Goal: Task Accomplishment & Management: Complete application form

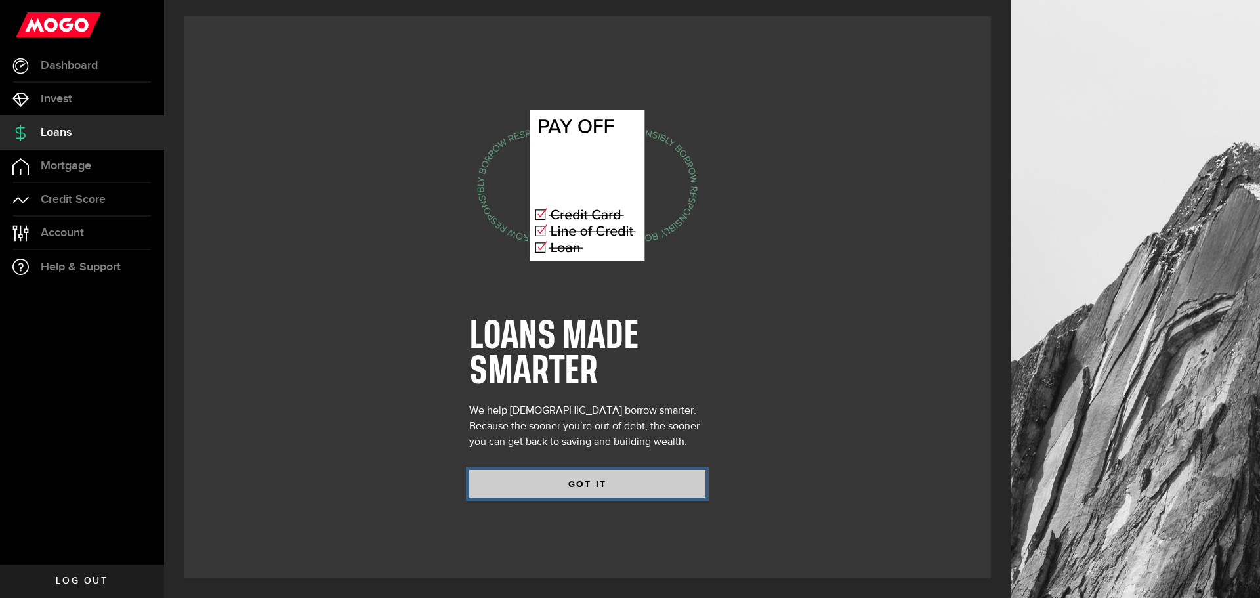
click at [613, 477] on button "GOT IT" at bounding box center [587, 484] width 236 height 28
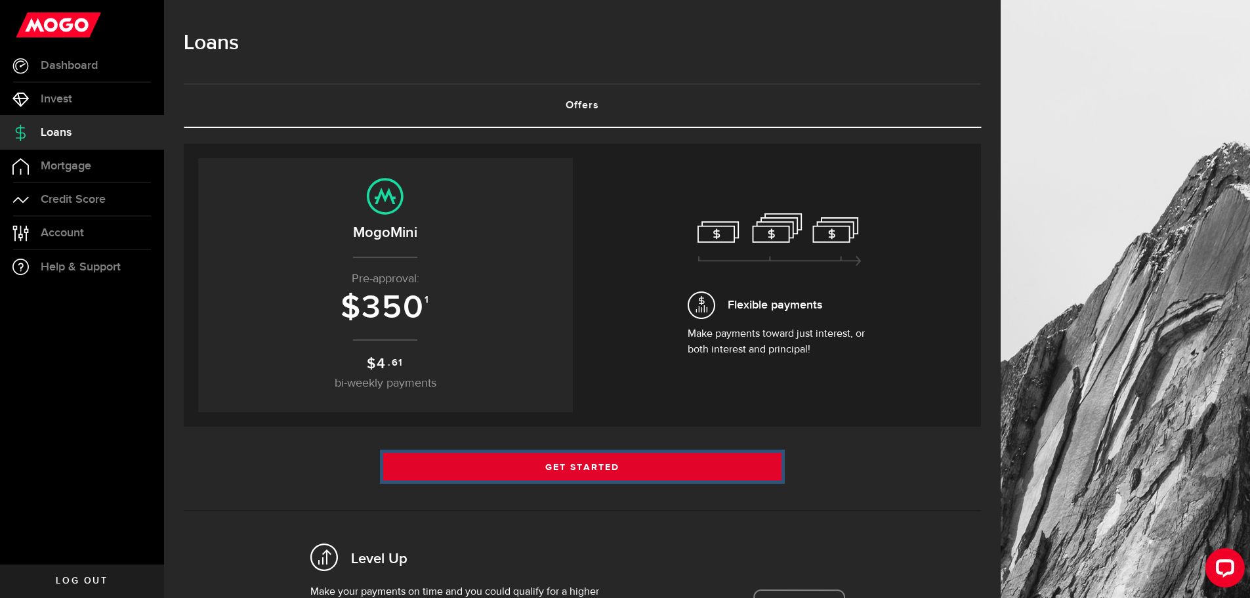
click at [614, 463] on link "Get Started" at bounding box center [582, 467] width 399 height 28
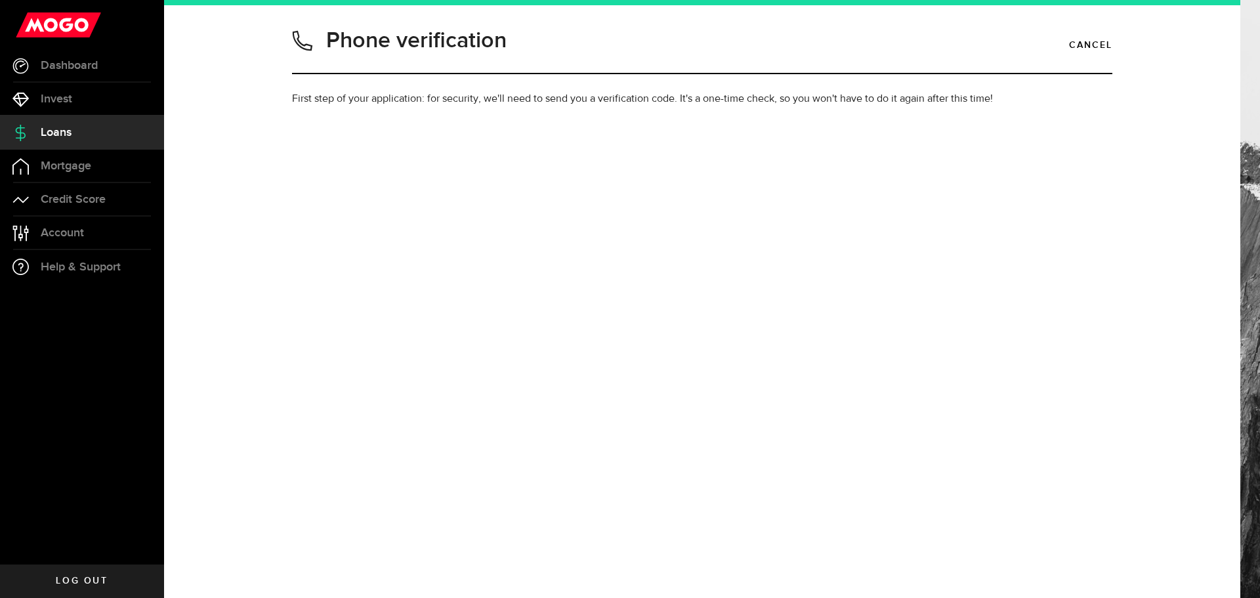
type input "5872153974"
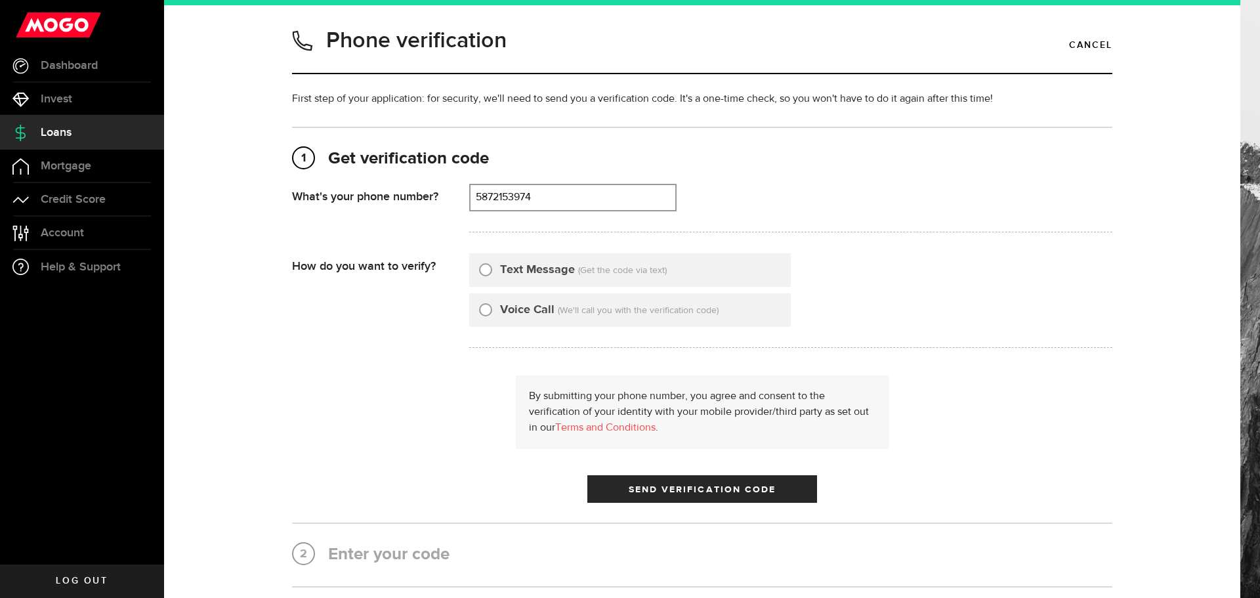
click at [549, 270] on label "Text Message" at bounding box center [537, 270] width 75 height 18
click at [492, 270] on input "Text Message" at bounding box center [485, 267] width 13 height 13
radio input "true"
click at [638, 483] on button "Send Verification Code" at bounding box center [702, 489] width 230 height 28
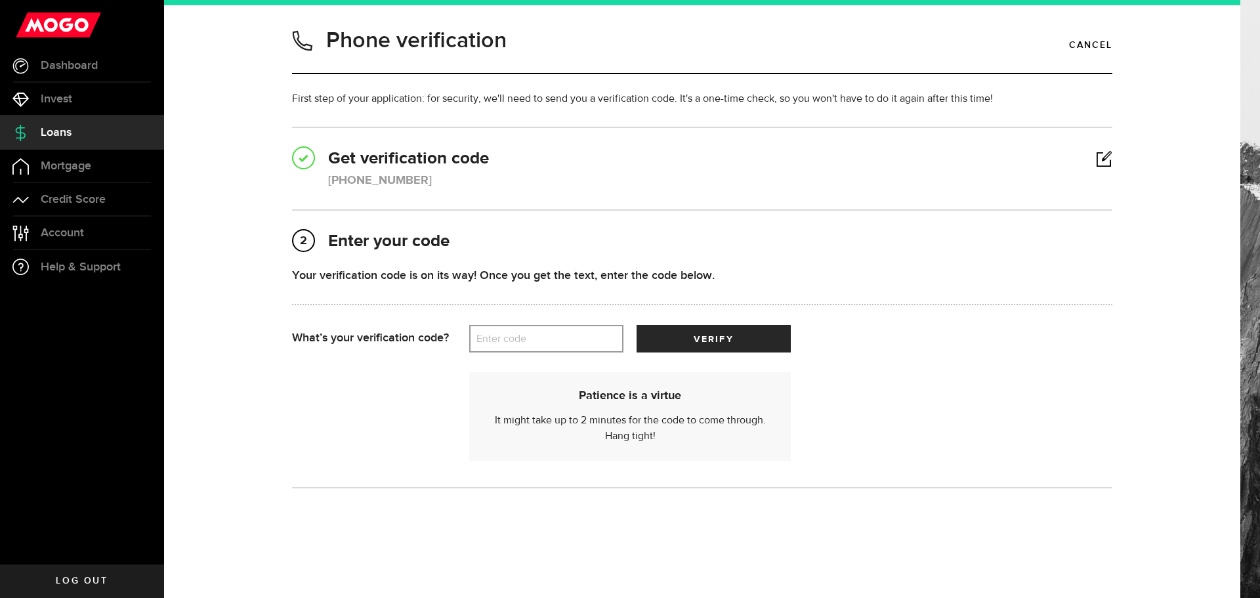
click at [506, 332] on label "Enter code" at bounding box center [546, 338] width 154 height 27
click at [506, 332] on input "Enter code" at bounding box center [546, 339] width 154 height 28
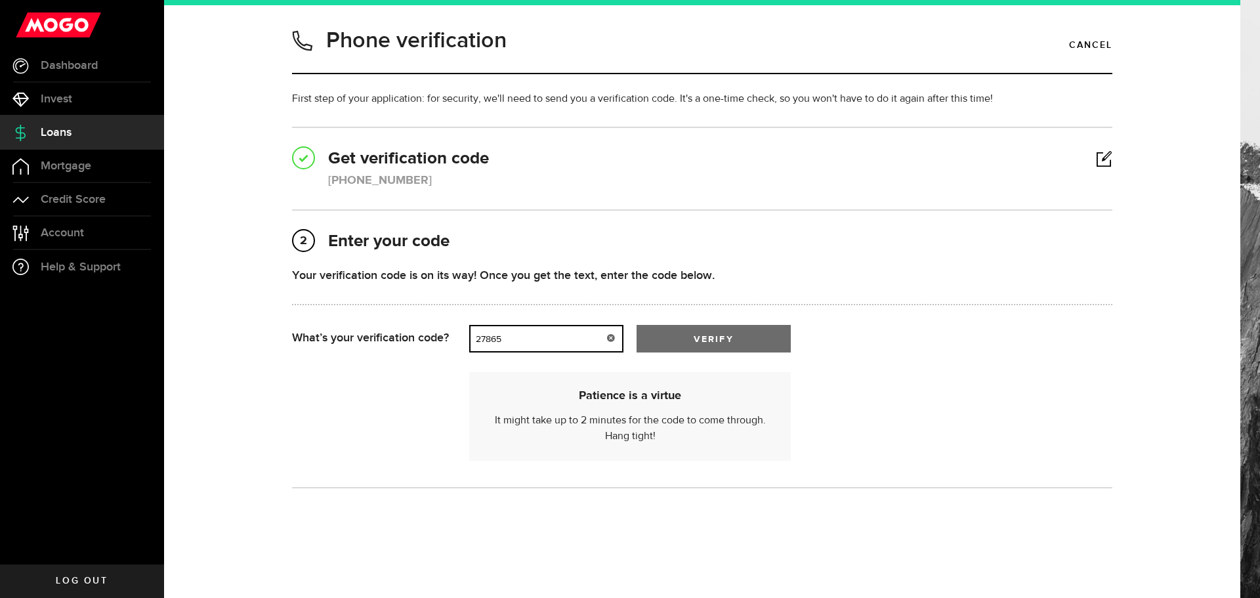
type input "27865"
click at [726, 329] on button "verify" at bounding box center [713, 339] width 154 height 28
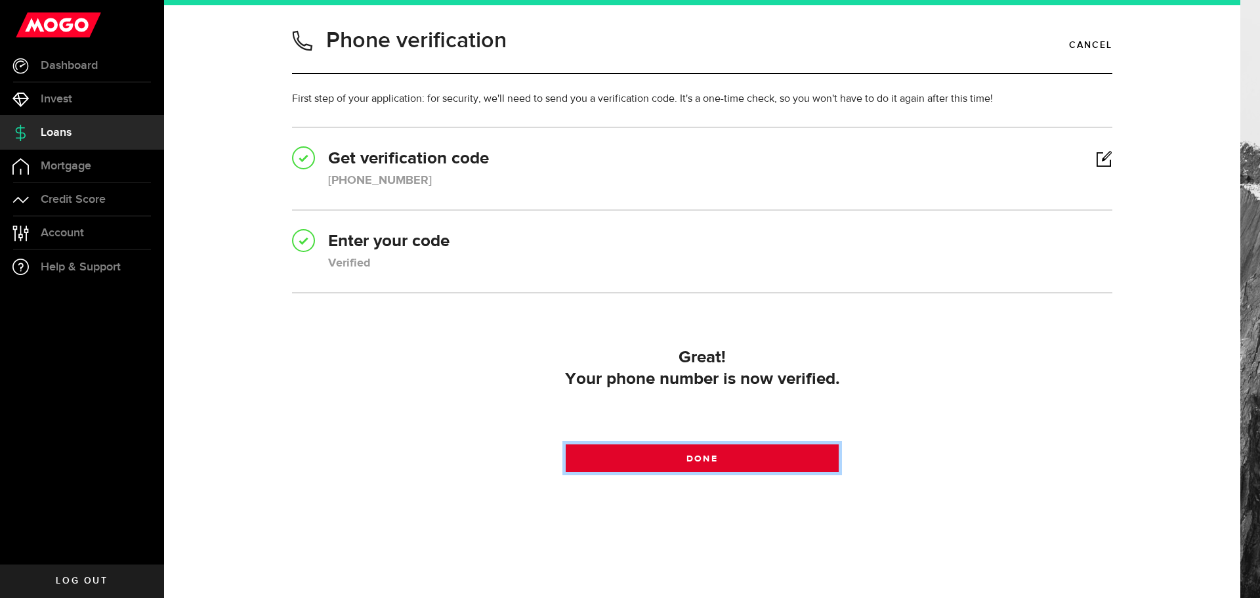
click at [705, 461] on span at bounding box center [702, 461] width 22 height 22
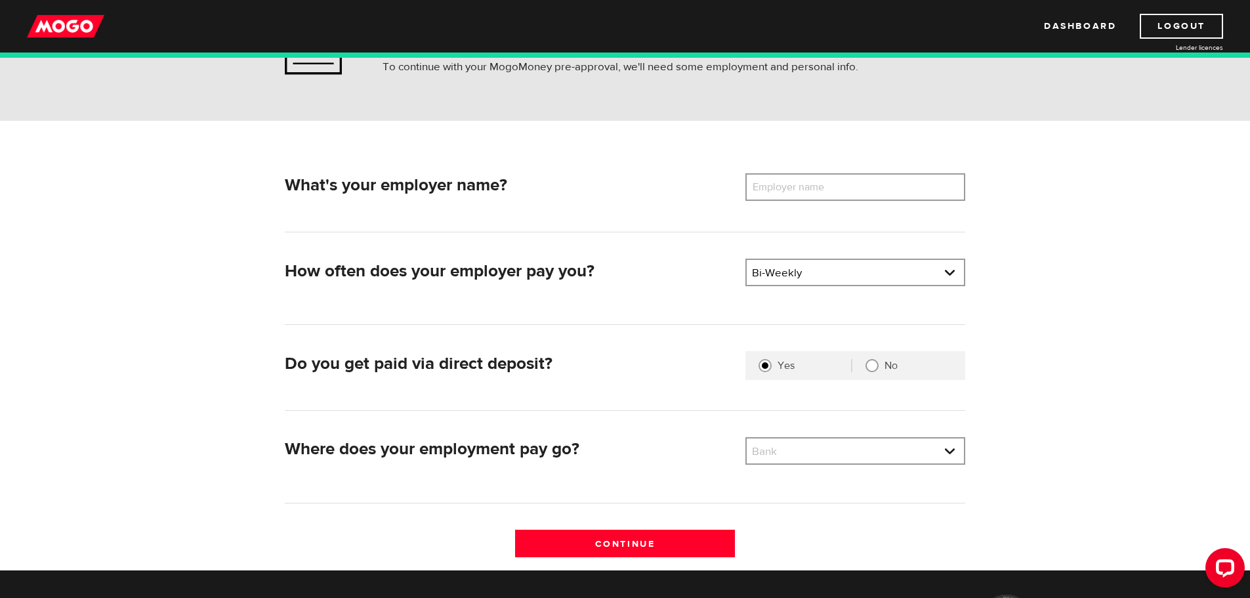
scroll to position [131, 0]
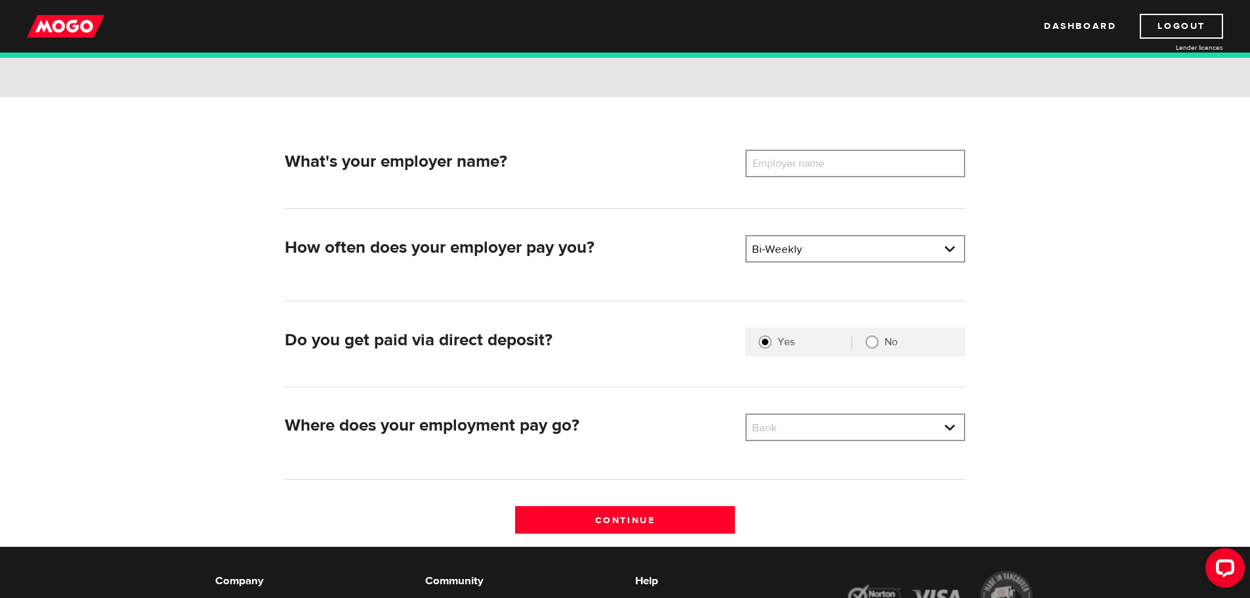
click at [767, 168] on label "Employer name" at bounding box center [798, 164] width 106 height 28
click at [767, 168] on input "Employer name" at bounding box center [855, 164] width 220 height 28
type input "Telus Spark"
click at [779, 426] on link at bounding box center [855, 427] width 217 height 25
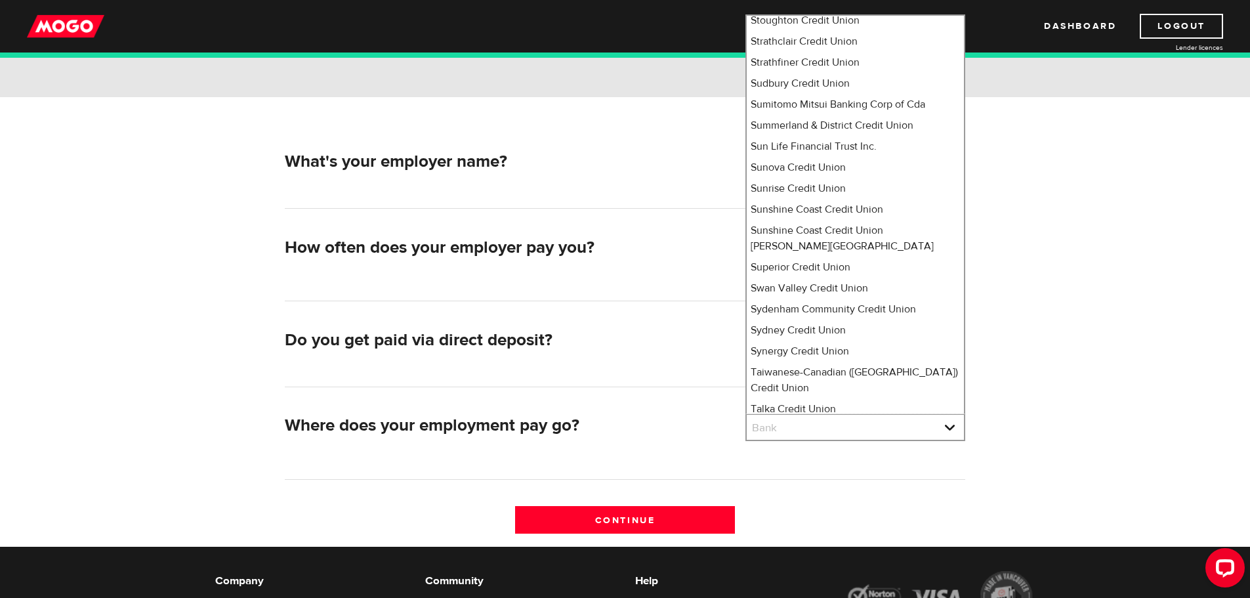
scroll to position [0, 0]
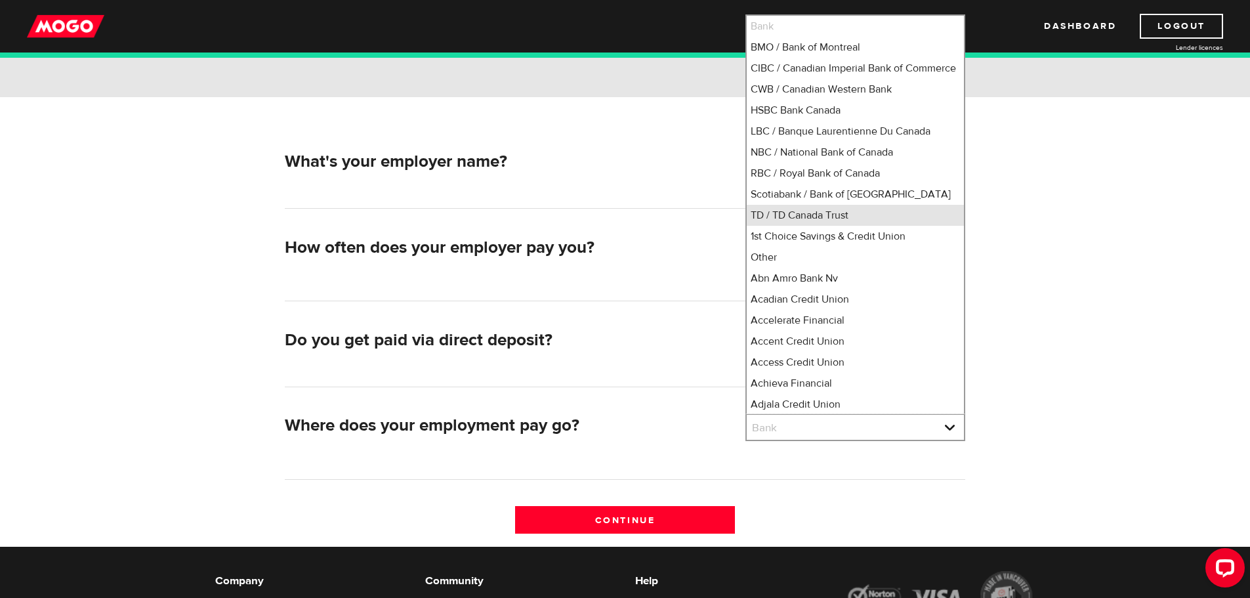
click at [772, 226] on li "TD / TD Canada Trust" at bounding box center [855, 215] width 217 height 21
select select "9"
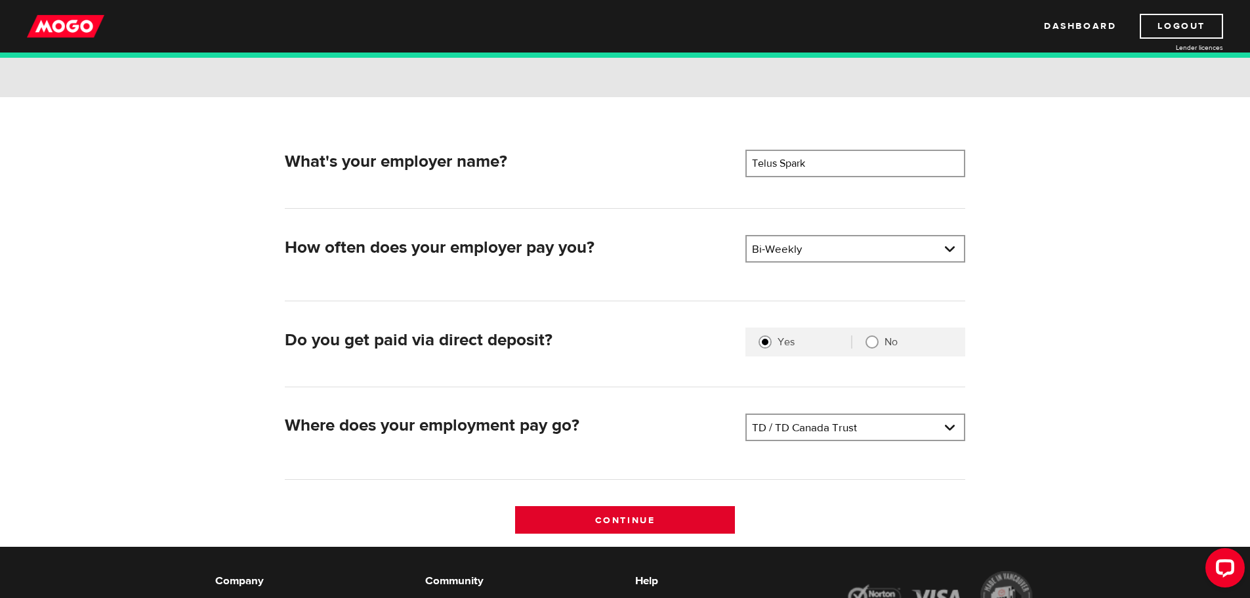
click at [659, 512] on input "Continue" at bounding box center [625, 520] width 220 height 28
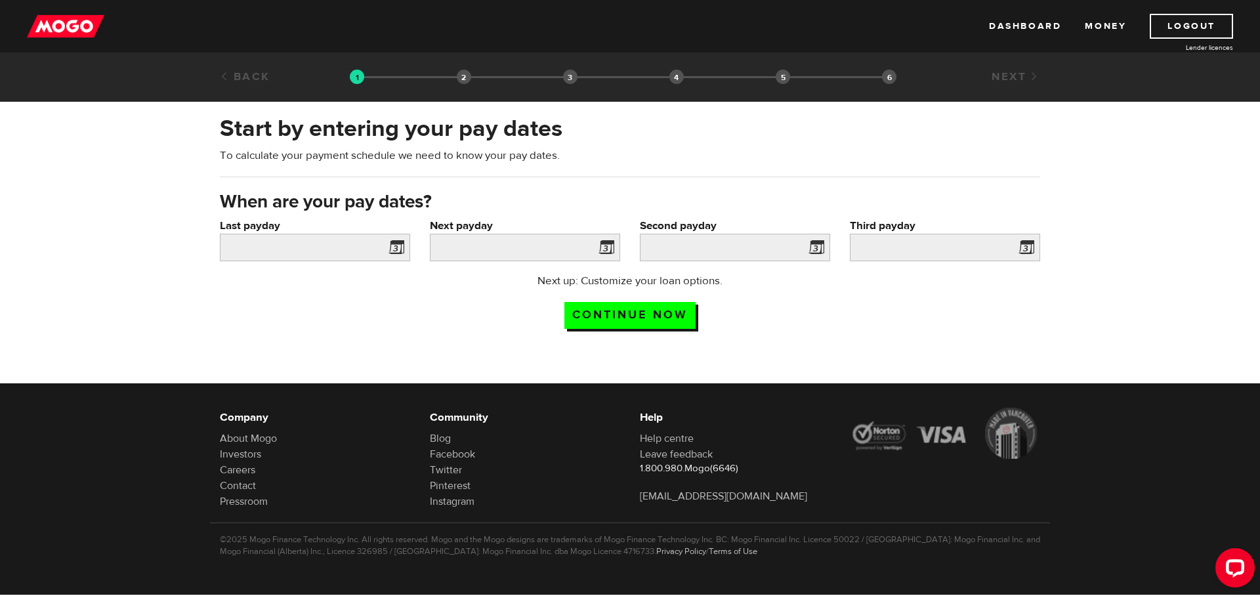
click at [392, 247] on span at bounding box center [394, 249] width 20 height 21
click at [323, 244] on input "Last payday" at bounding box center [315, 248] width 190 height 28
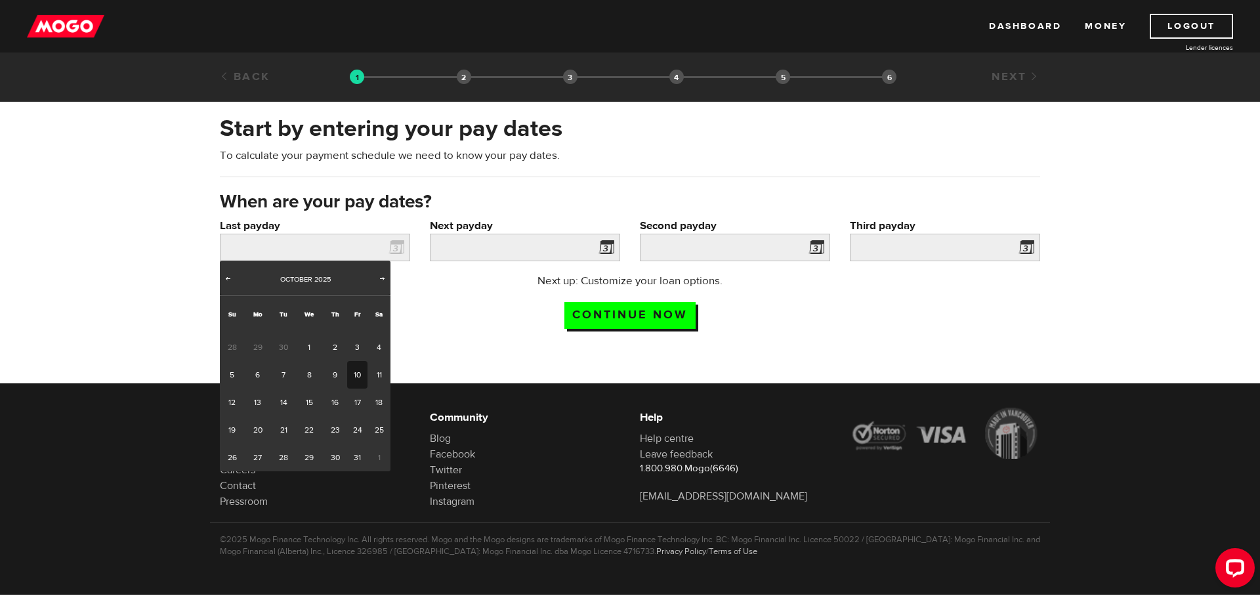
click at [354, 374] on link "10" at bounding box center [357, 375] width 20 height 28
type input "2025/10/10"
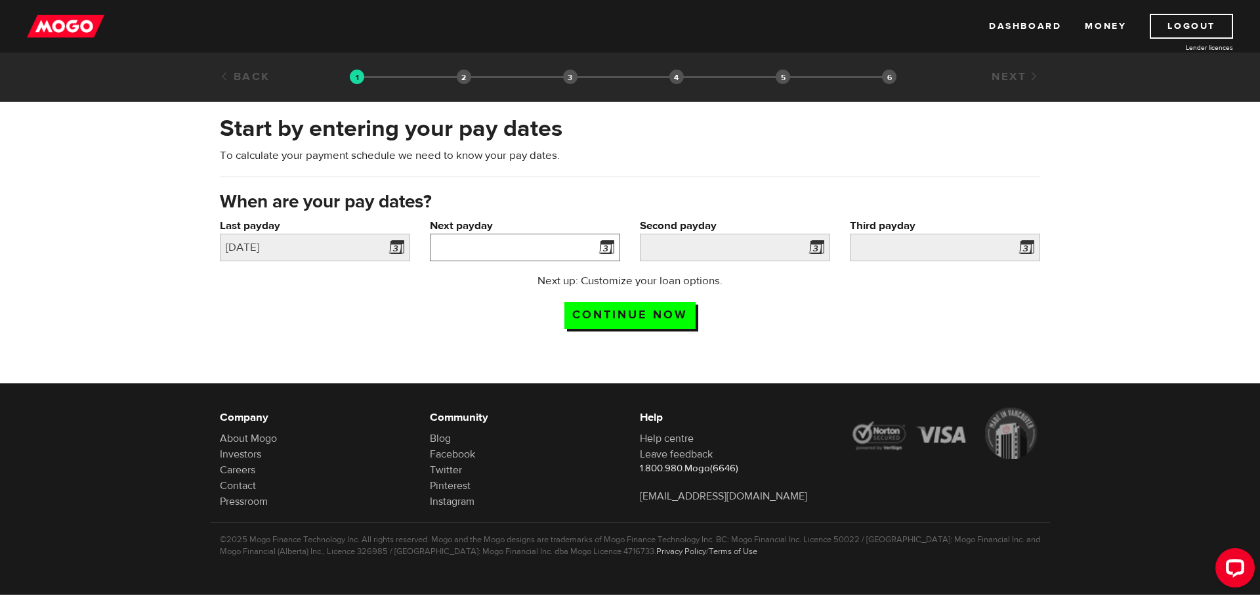
click at [570, 245] on input "Next payday" at bounding box center [525, 248] width 190 height 28
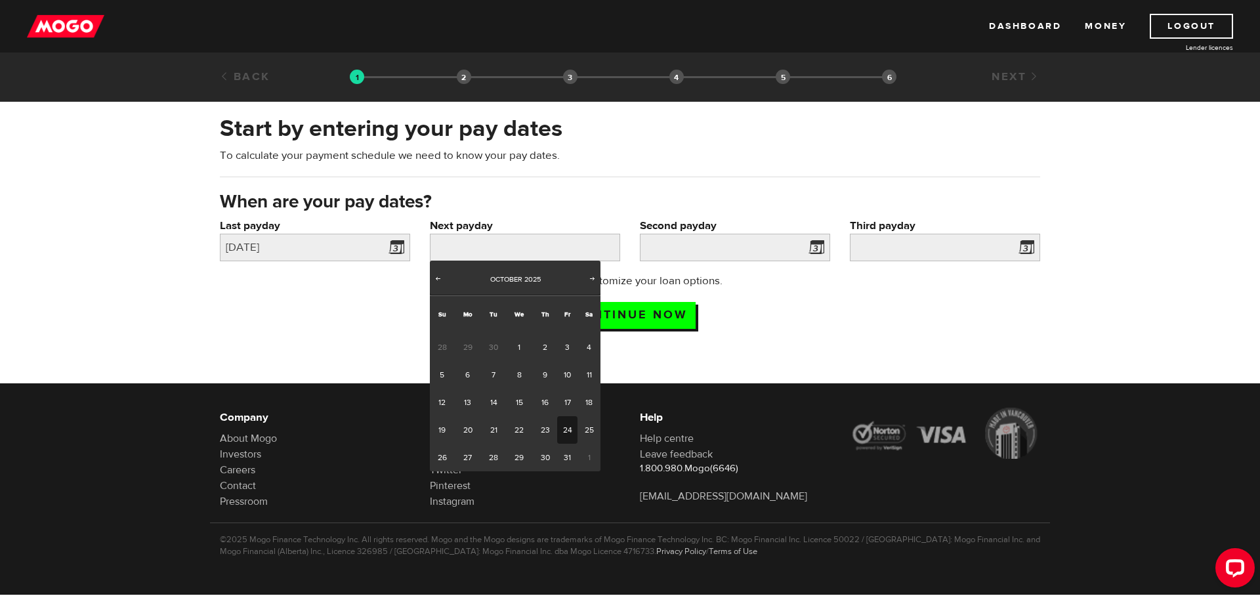
click at [564, 426] on link "24" at bounding box center [567, 430] width 20 height 28
type input "2025/10/24"
type input "2025/11/7"
type input "2025/11/21"
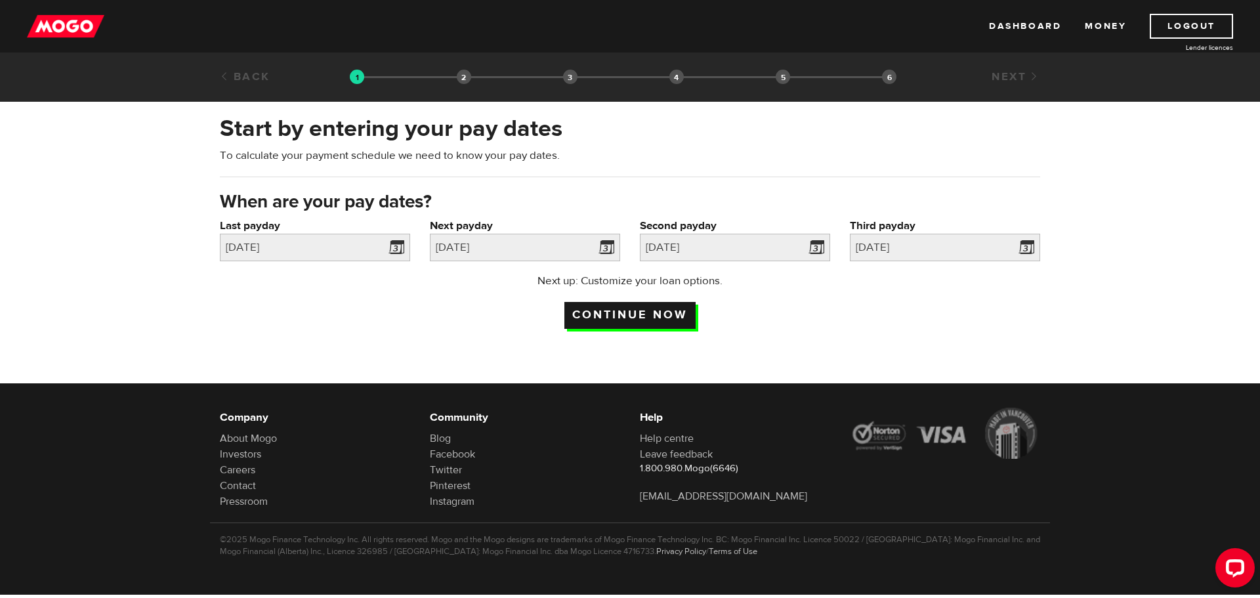
click at [677, 314] on input "Continue now" at bounding box center [629, 315] width 131 height 27
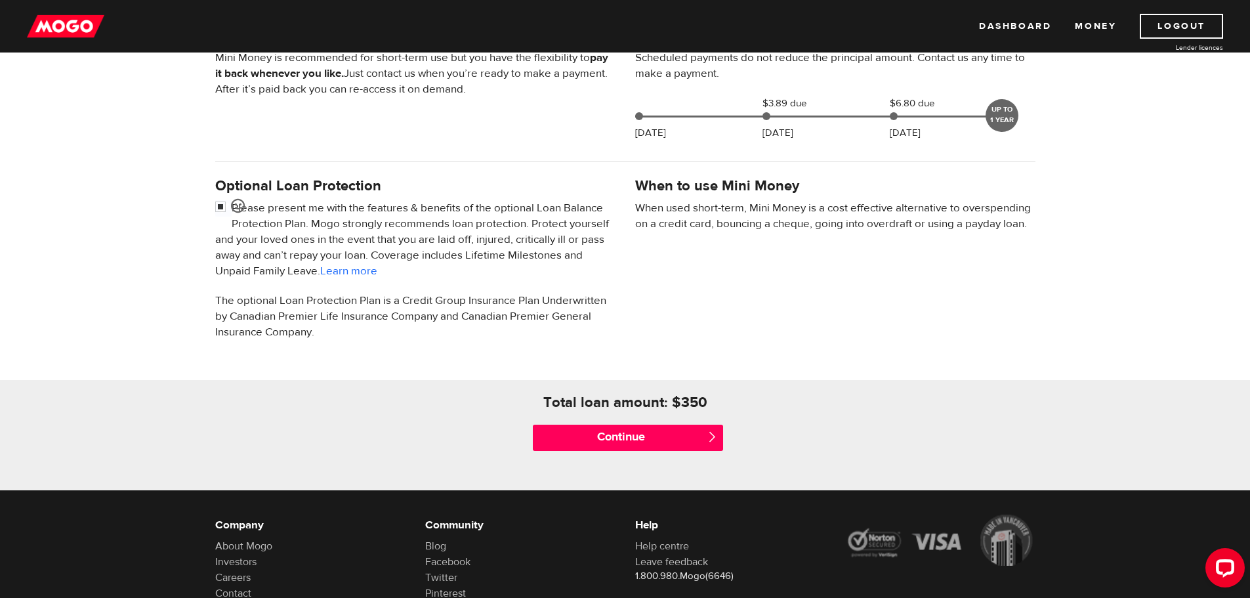
scroll to position [328, 0]
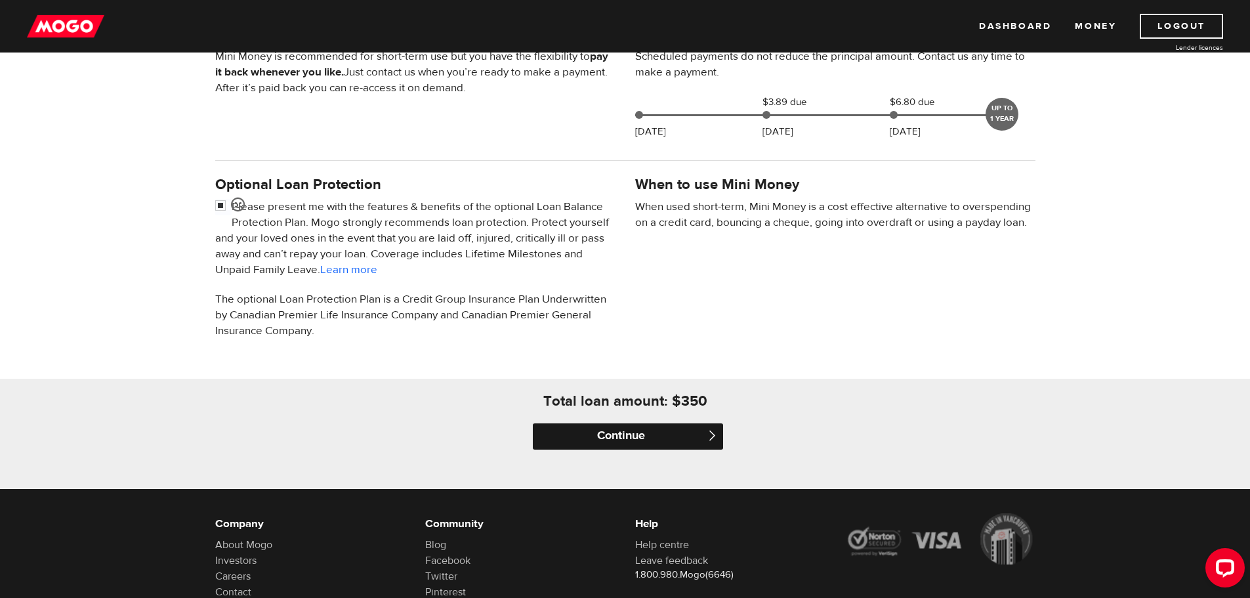
click at [651, 433] on input "Continue" at bounding box center [628, 436] width 190 height 26
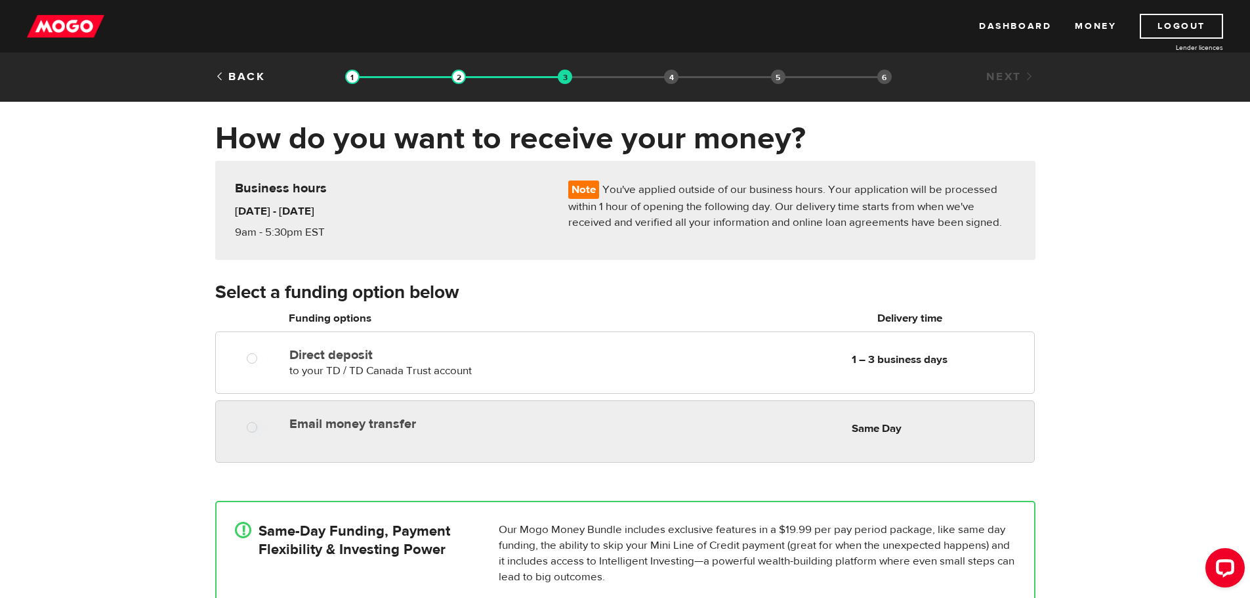
radio input "true"
click at [709, 435] on div "Email money transfer Delivery in Same Day Same Day" at bounding box center [658, 424] width 749 height 26
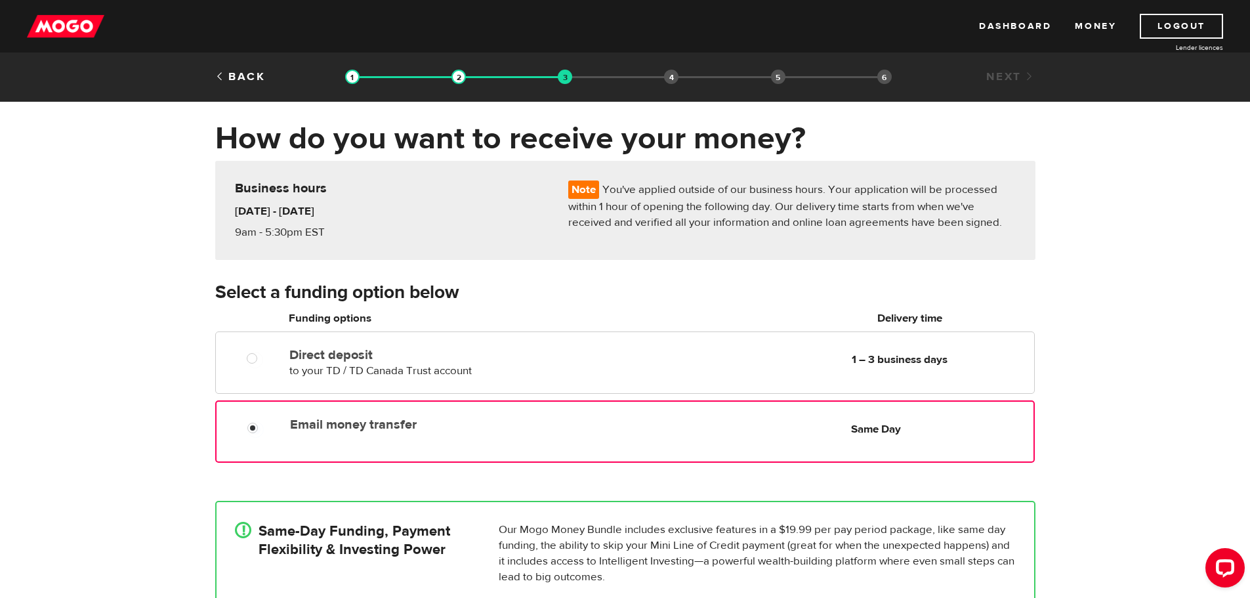
scroll to position [66, 0]
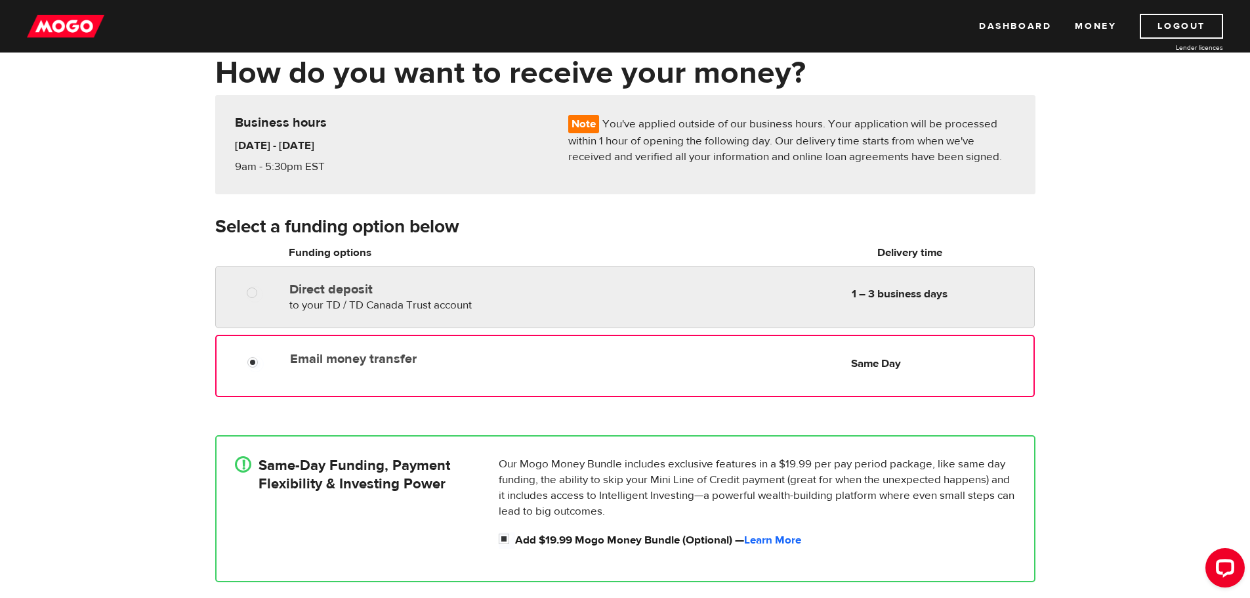
radio input "true"
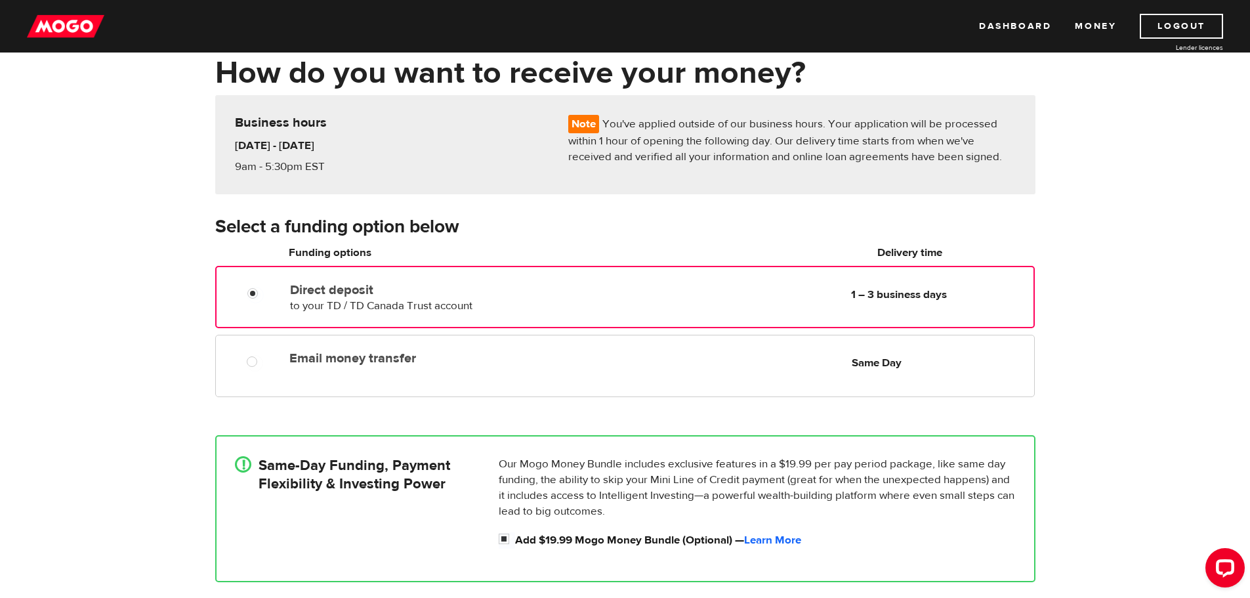
click at [535, 296] on div "Direct deposit to your TD / TD Canada Trust account Delivery in 1 – 3 business …" at bounding box center [441, 295] width 312 height 37
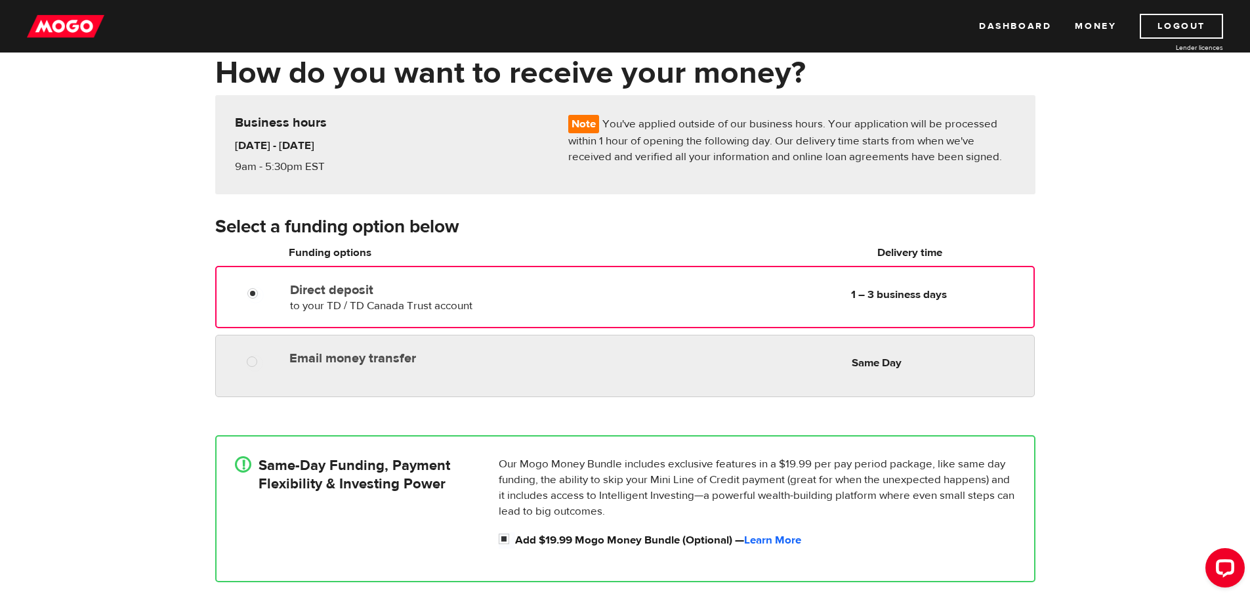
radio input "true"
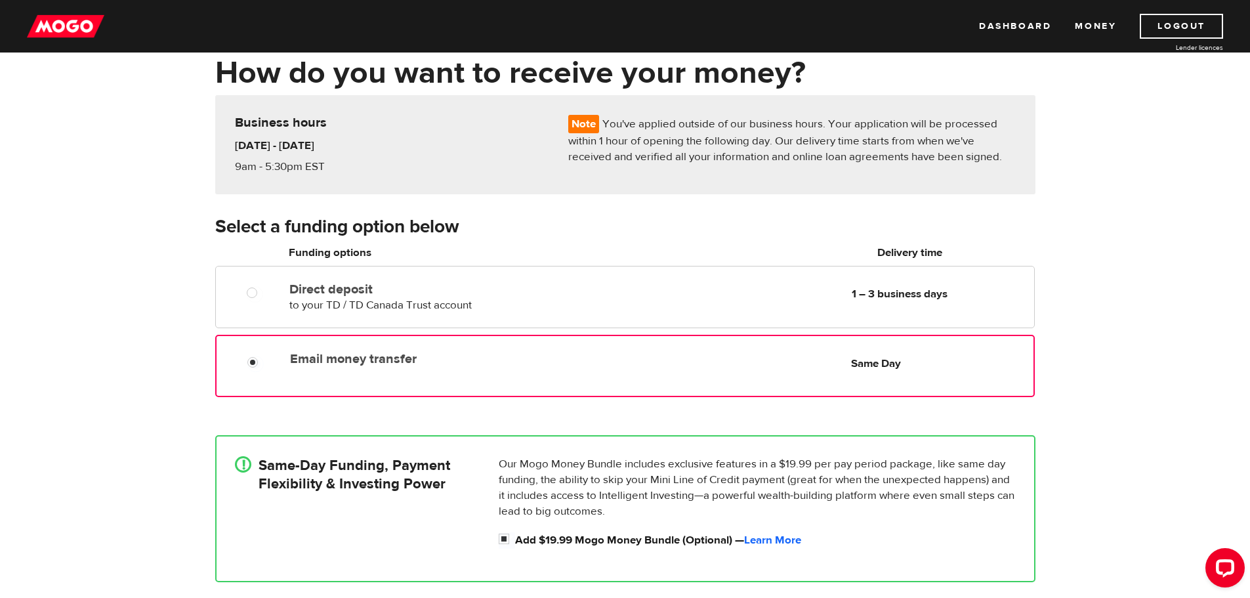
click at [551, 373] on div "Email money transfer Delivery in Same Day Same Day" at bounding box center [624, 366] width 819 height 62
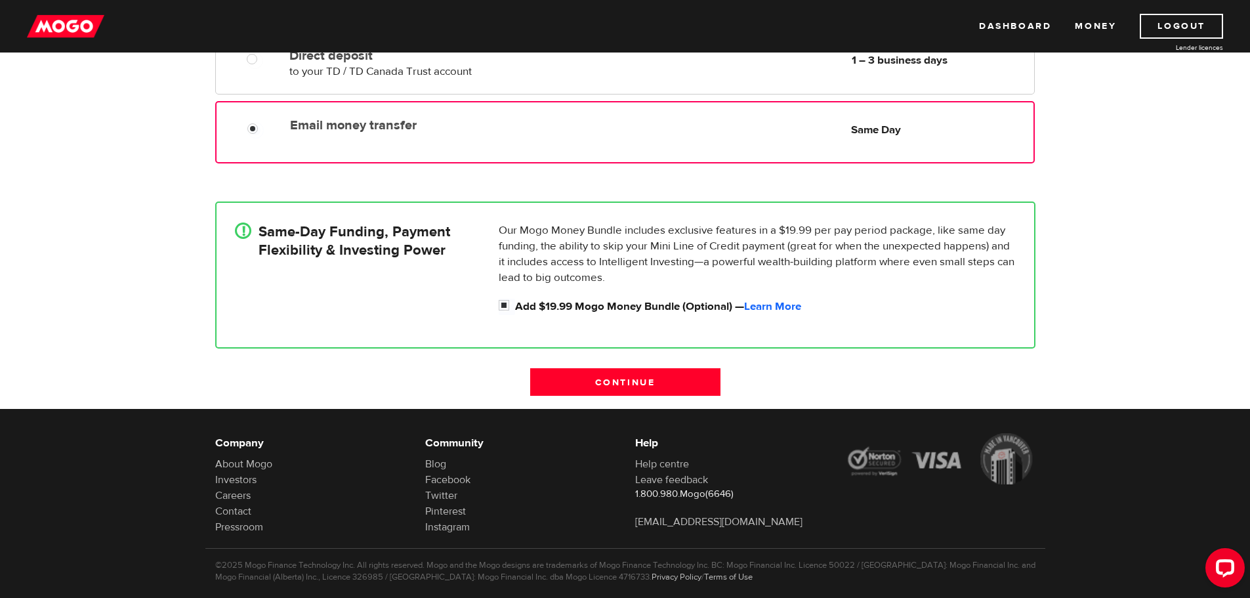
scroll to position [324, 0]
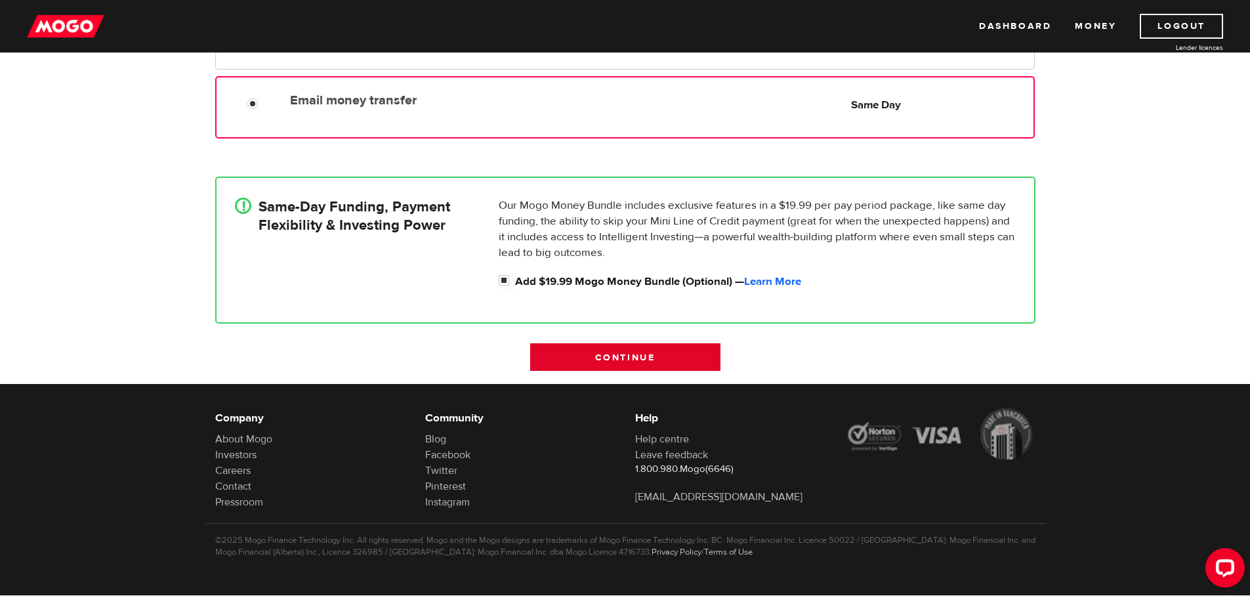
click at [590, 355] on input "Continue" at bounding box center [625, 357] width 190 height 28
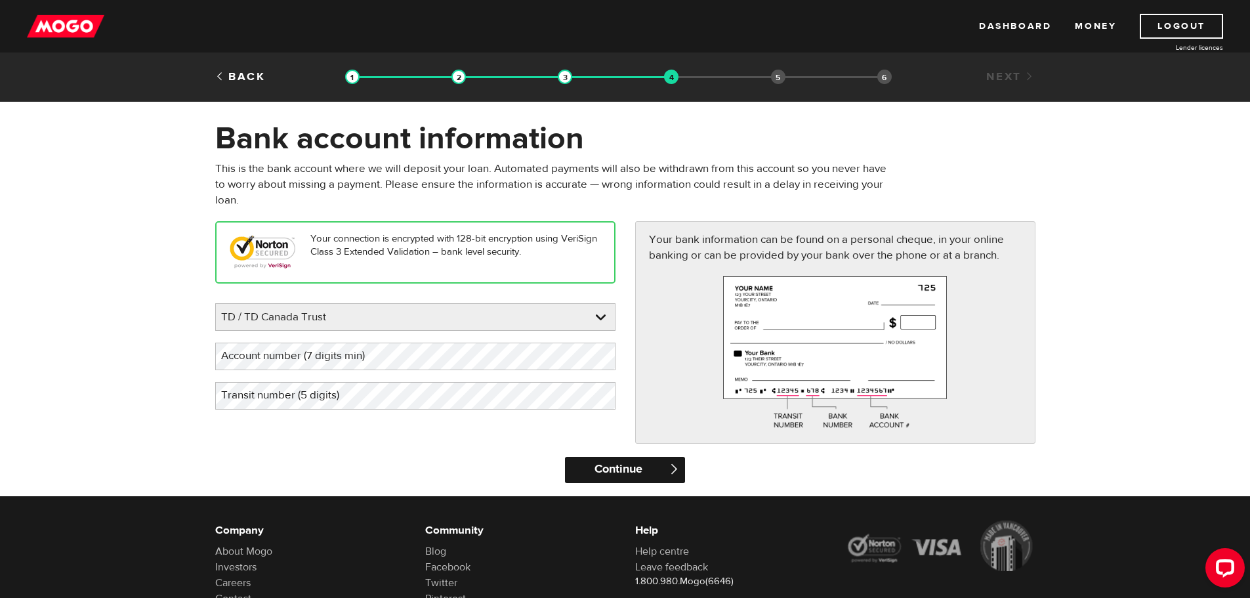
click at [617, 471] on input "Continue" at bounding box center [625, 470] width 120 height 26
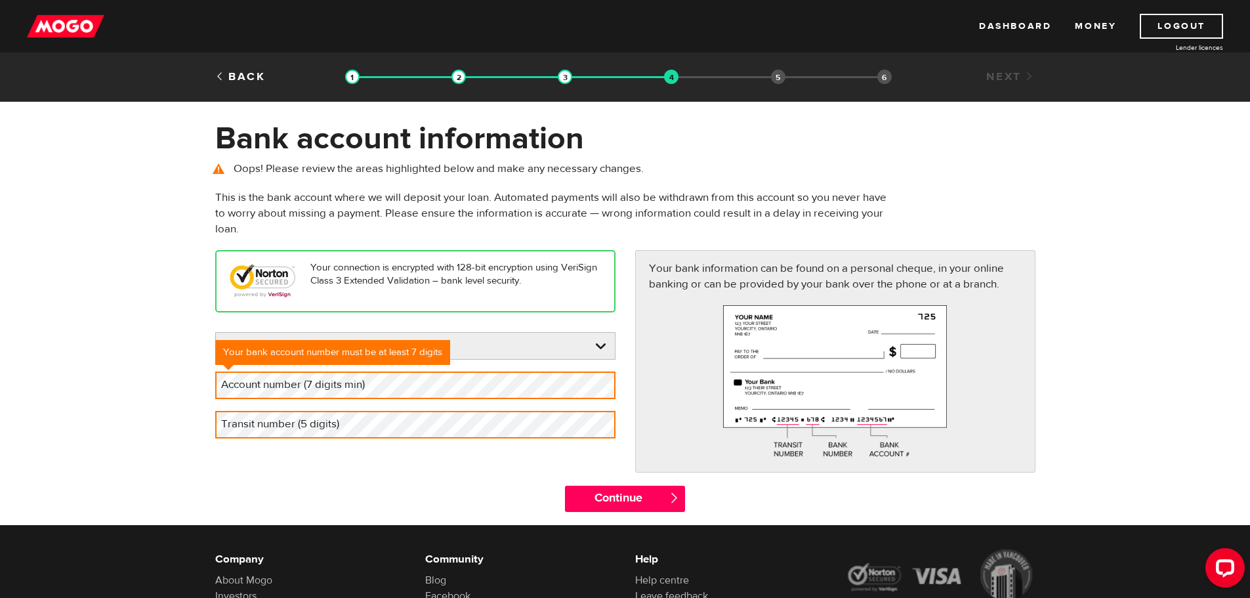
click at [471, 466] on div "Your connection is encrypted with 128-bit encryption using VeriSign Class 3 Ext…" at bounding box center [625, 367] width 840 height 235
click at [489, 346] on link at bounding box center [415, 346] width 399 height 26
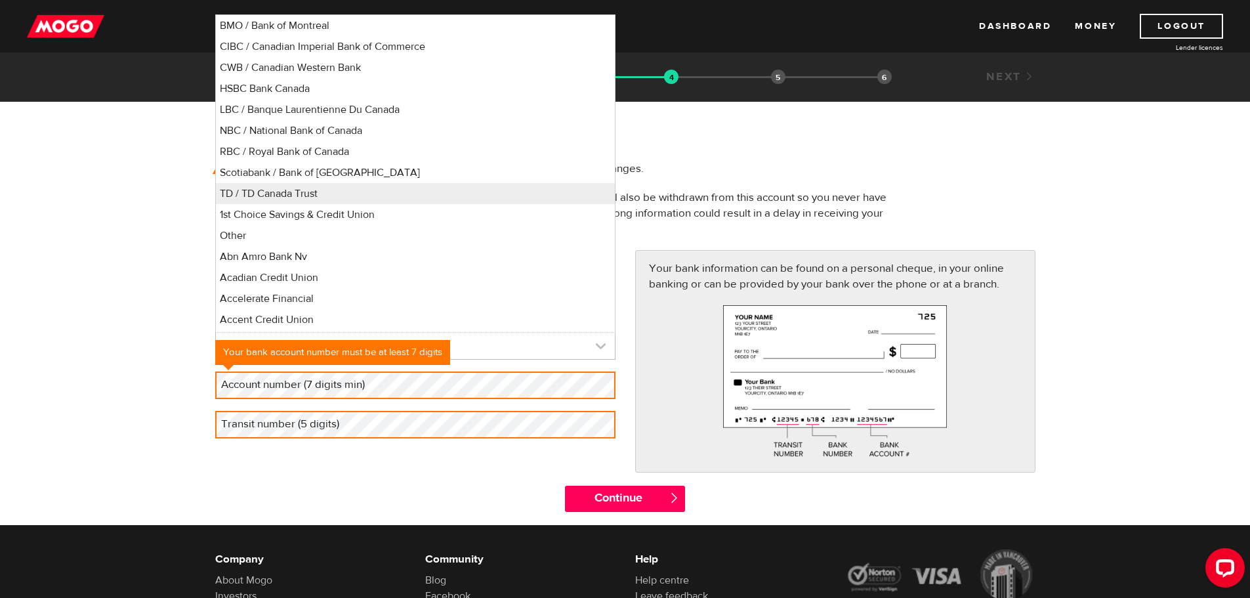
click at [489, 346] on link at bounding box center [415, 346] width 399 height 26
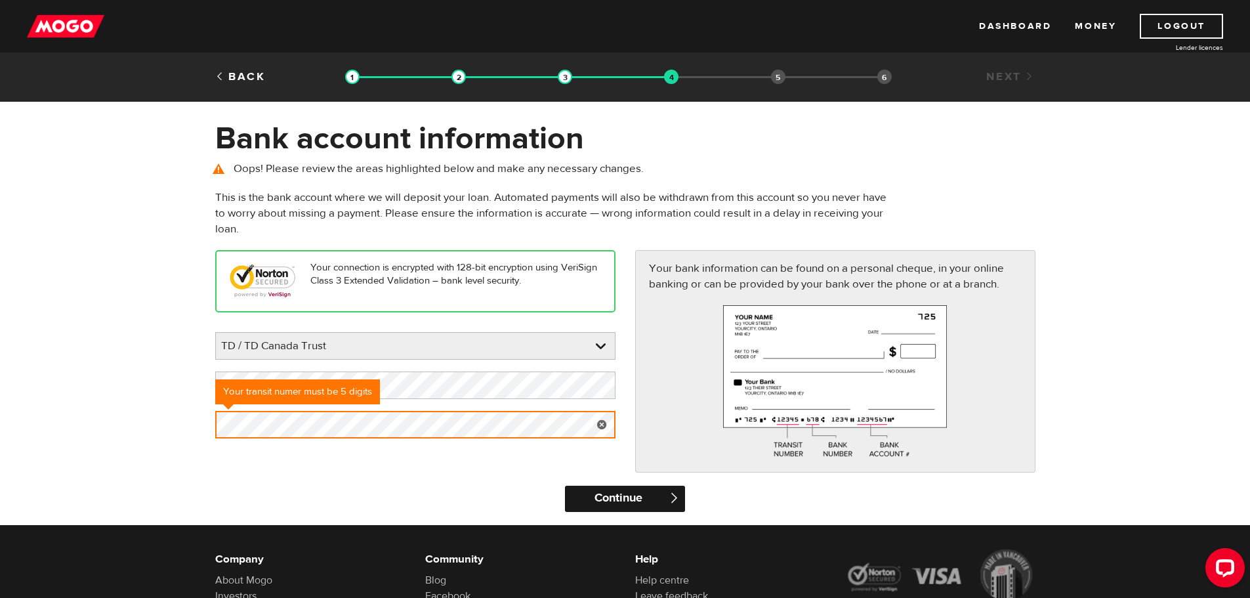
click at [637, 493] on input "Continue" at bounding box center [625, 498] width 120 height 26
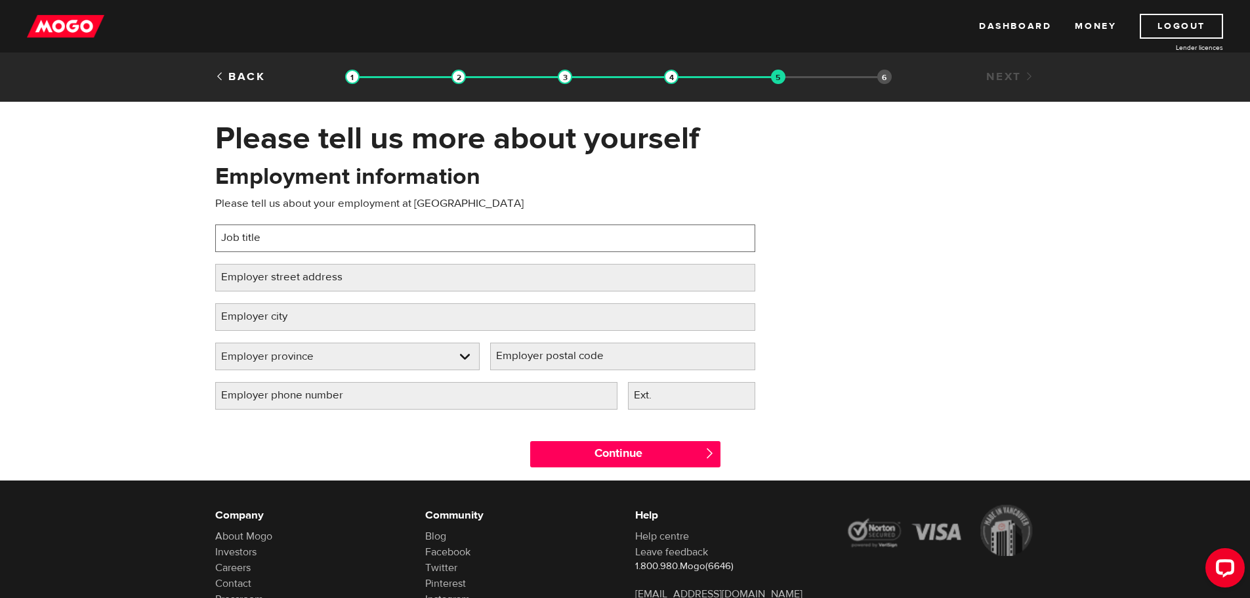
click at [363, 235] on input "Job title" at bounding box center [485, 238] width 540 height 28
type input "Science Guide"
click at [350, 281] on label "Employer street address" at bounding box center [292, 277] width 154 height 27
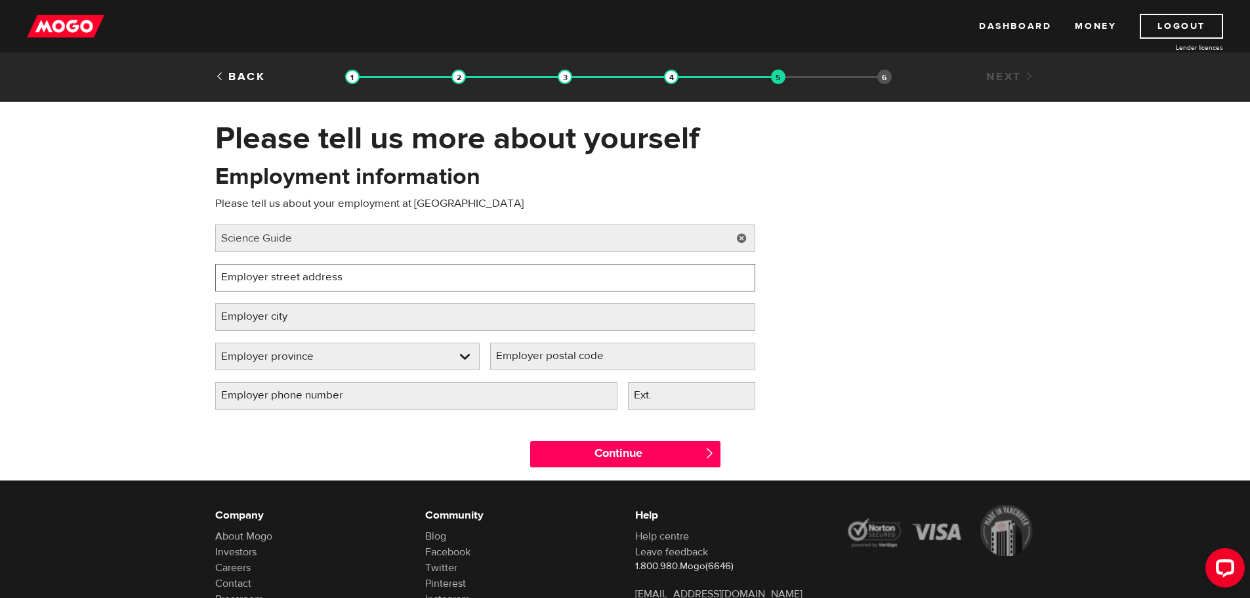
click at [350, 281] on input "Employer street address" at bounding box center [485, 278] width 540 height 28
paste input "220 Saint George's Drive Northeast, 220 St Georges Dr NE, Calgary, AB T2E 5T2"
drag, startPoint x: 550, startPoint y: 276, endPoint x: 515, endPoint y: 278, distance: 35.5
click at [515, 278] on input "220 Saint George's Drive Northeast, 220 St Georges Dr NE, Calgary, AB T2E 5T2" at bounding box center [485, 278] width 540 height 28
type input "220 Saint George's Drive Northeast, 220 St Georges Dr NE, , AB T2E 5T2"
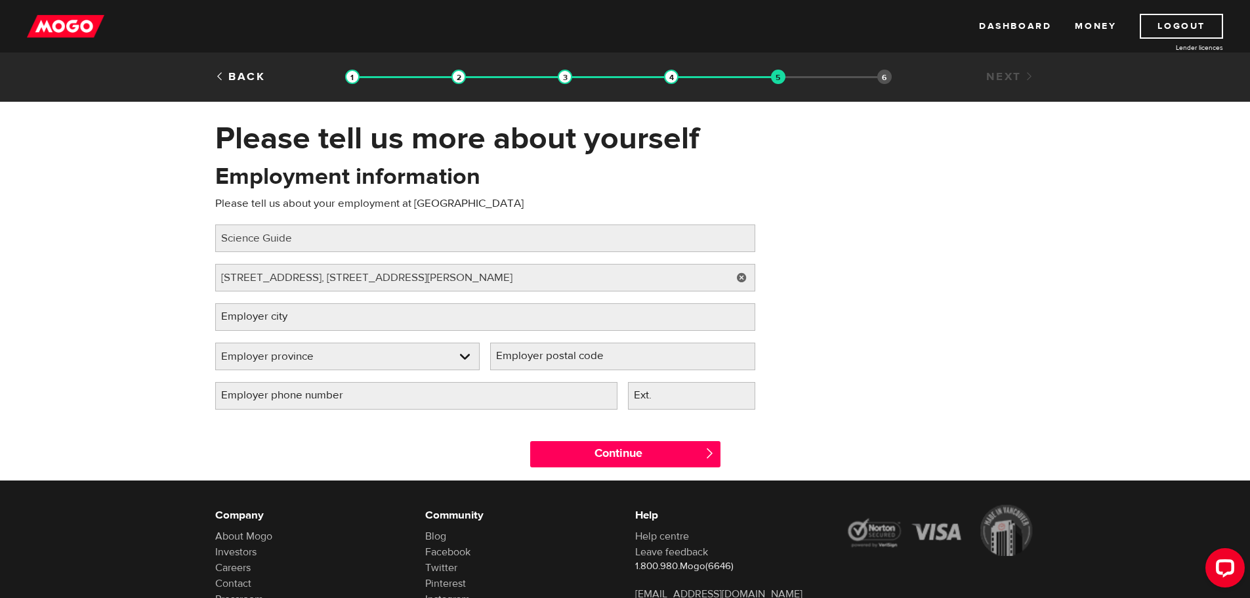
click at [273, 315] on label "Employer city" at bounding box center [264, 316] width 99 height 27
click at [273, 315] on input "Employer city" at bounding box center [485, 317] width 540 height 28
paste input "Calgary"
type input "Calgary"
click at [276, 366] on link at bounding box center [348, 356] width 264 height 26
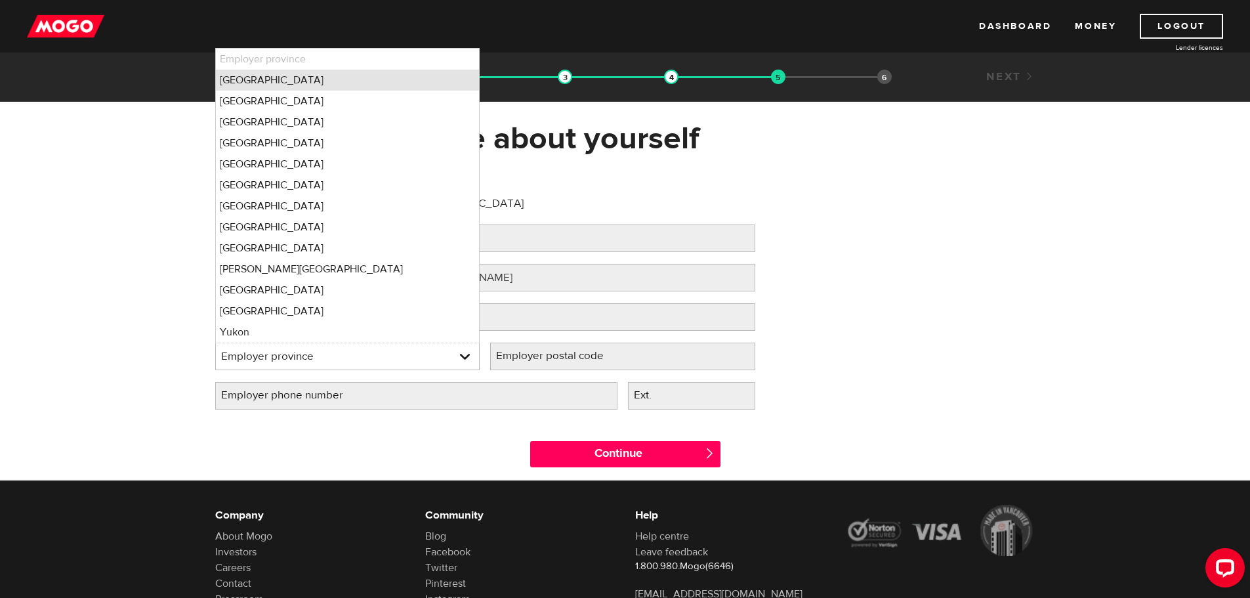
click at [254, 81] on li "Alberta" at bounding box center [348, 80] width 264 height 21
select select "AB"
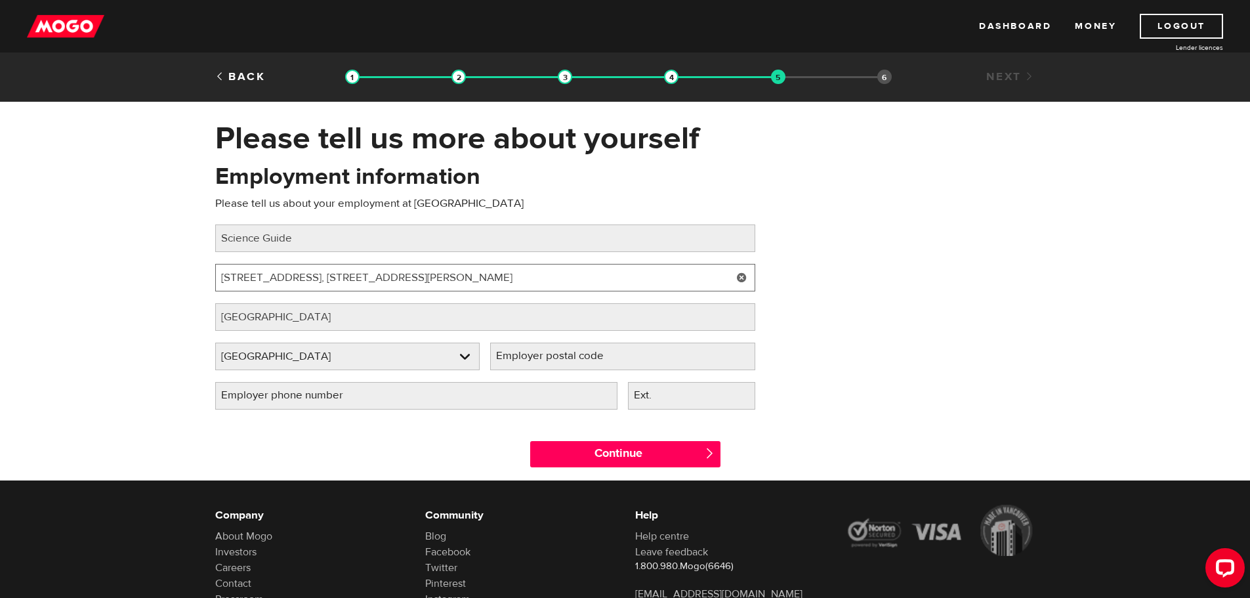
drag, startPoint x: 583, startPoint y: 276, endPoint x: 540, endPoint y: 277, distance: 43.3
click at [540, 277] on input "220 Saint George's Drive Northeast, 220 St Georges Dr NE, , AB T2E 5T2" at bounding box center [485, 278] width 540 height 28
type input "220 Saint George's Drive Northeast, 220 St Georges Dr NE, , AB"
click at [523, 352] on label "Employer postal code" at bounding box center [560, 355] width 140 height 27
click at [523, 352] on input "Employer postal code" at bounding box center [622, 356] width 265 height 28
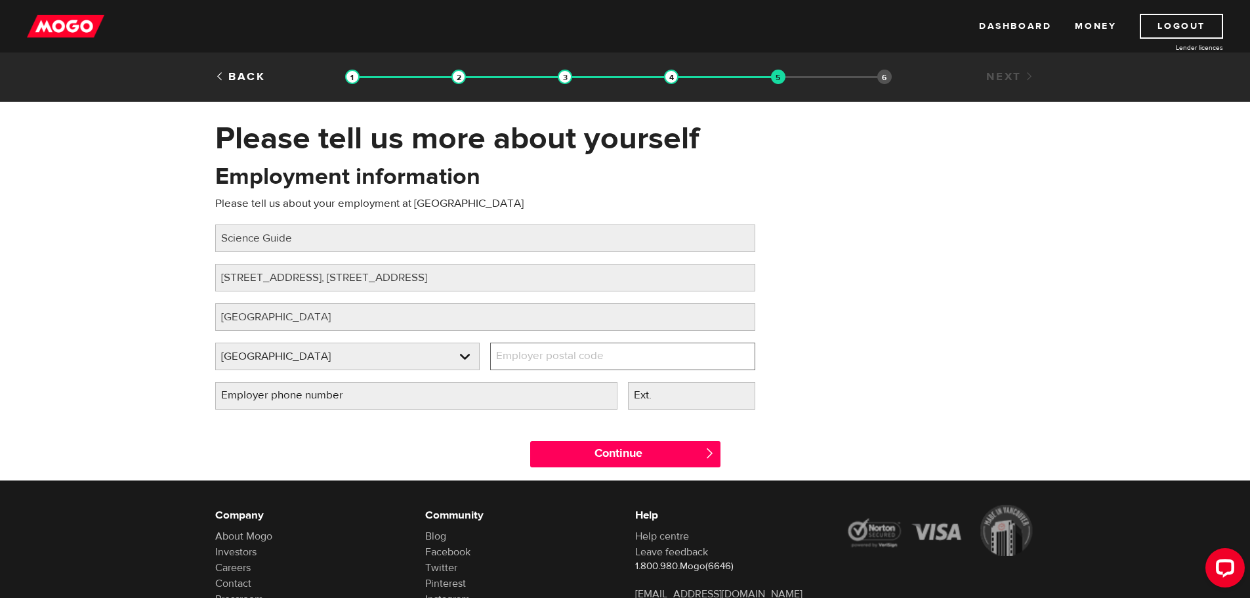
paste input "T2E 5T2"
type input "T2E 5T2"
click at [520, 278] on input "220 Saint George's Drive Northeast, 220 St Georges Dr NE, , AB" at bounding box center [485, 278] width 540 height 28
type input "220 Saint George's Drive Northeast, 220 St Georges Dr NE, AB"
click at [362, 392] on label "Employer phone number" at bounding box center [292, 395] width 155 height 27
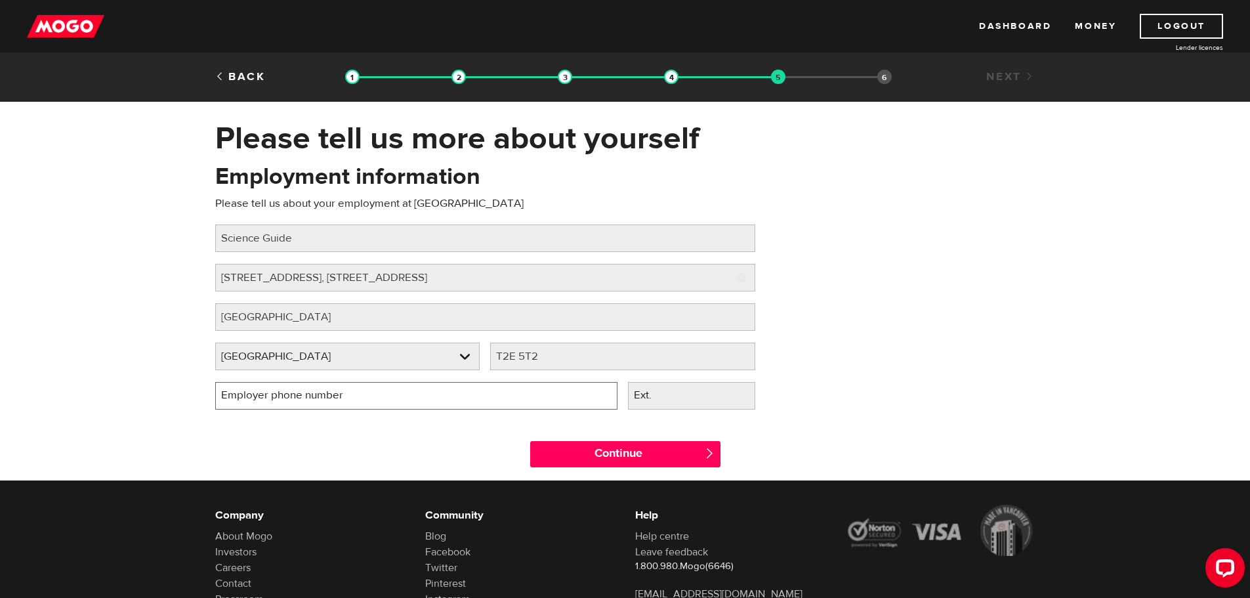
click at [362, 392] on input "Employer phone number" at bounding box center [416, 396] width 402 height 28
type input "(403) 817-6800"
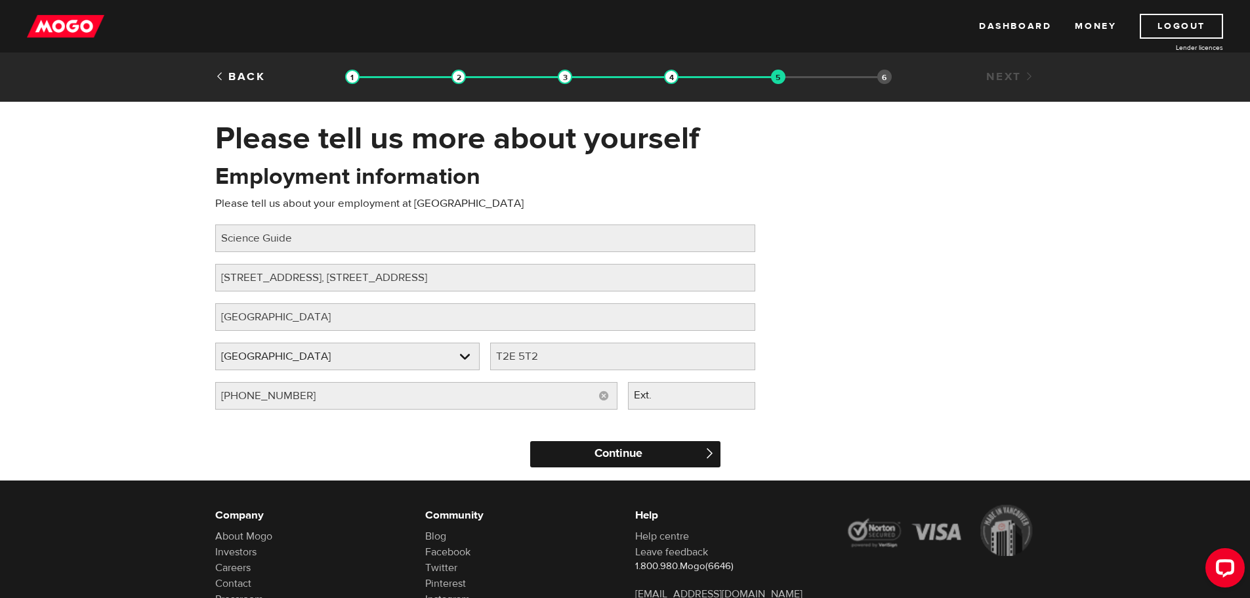
click at [622, 445] on input "Continue" at bounding box center [625, 454] width 190 height 26
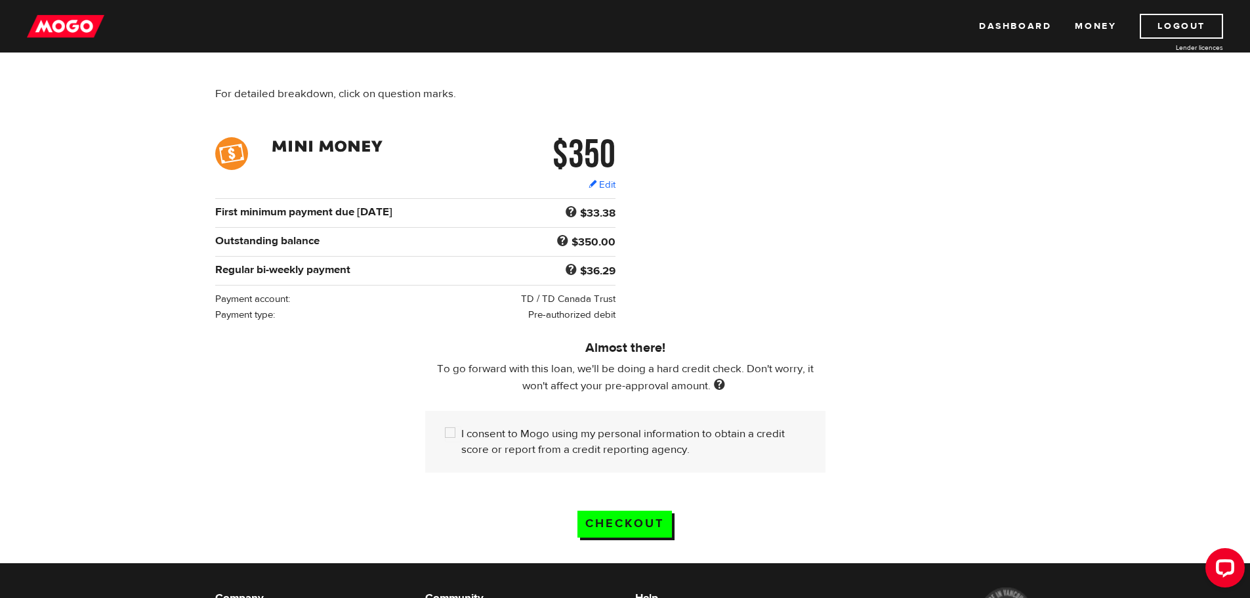
scroll to position [131, 0]
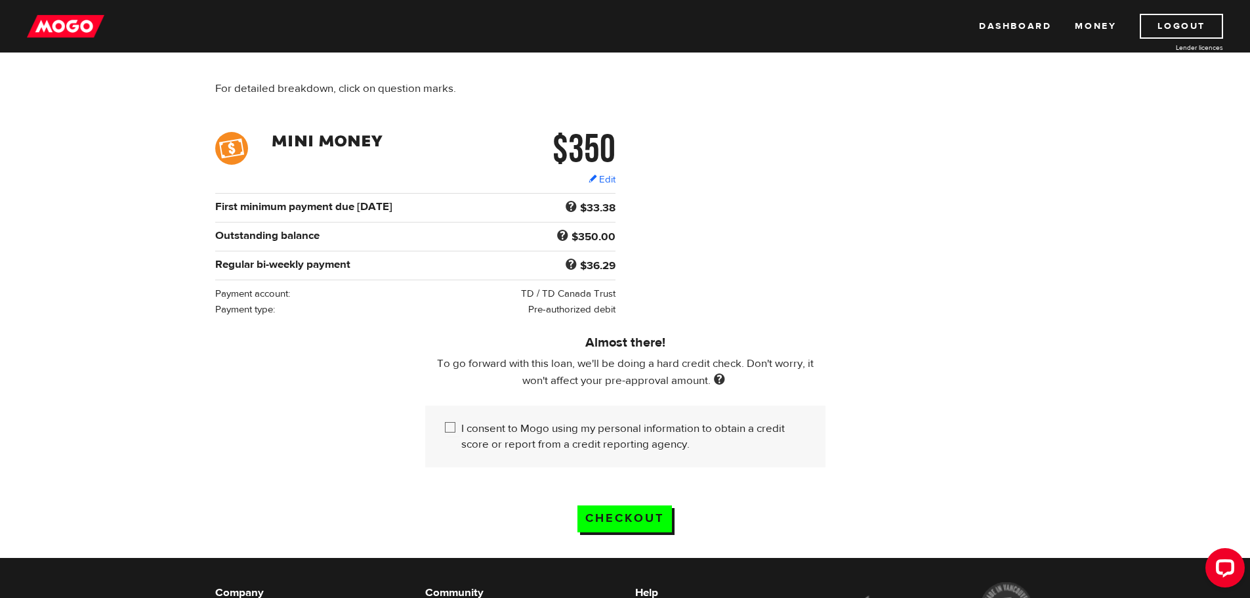
click at [447, 425] on input "I consent to Mogo using my personal information to obtain a credit score or rep…" at bounding box center [453, 429] width 16 height 16
checkbox input "true"
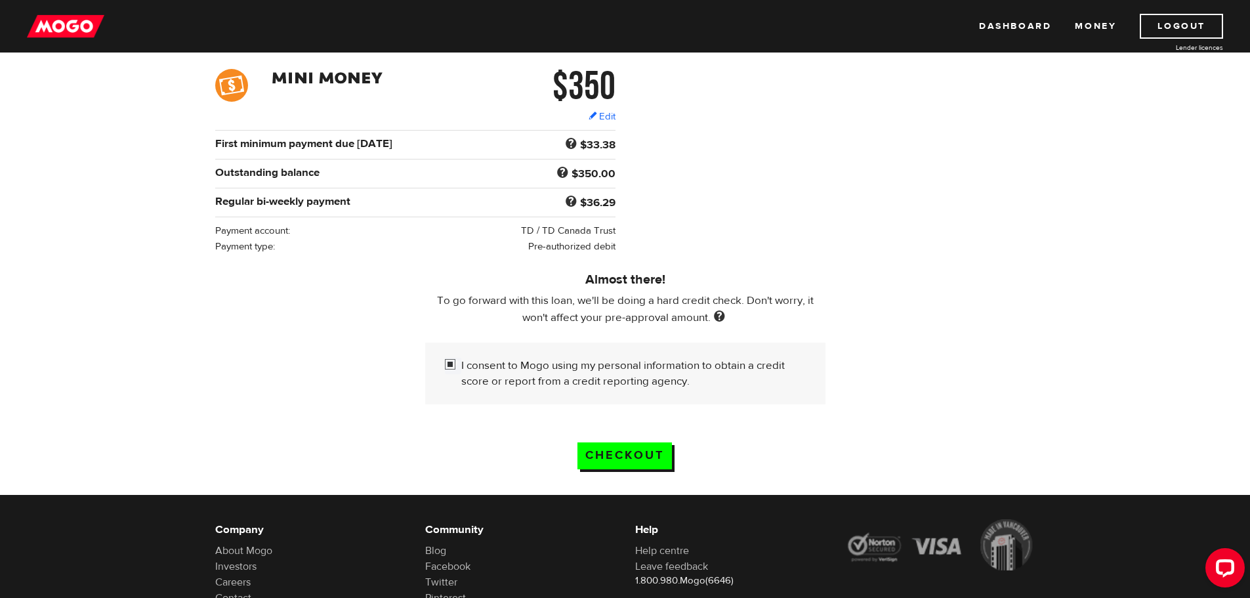
scroll to position [197, 0]
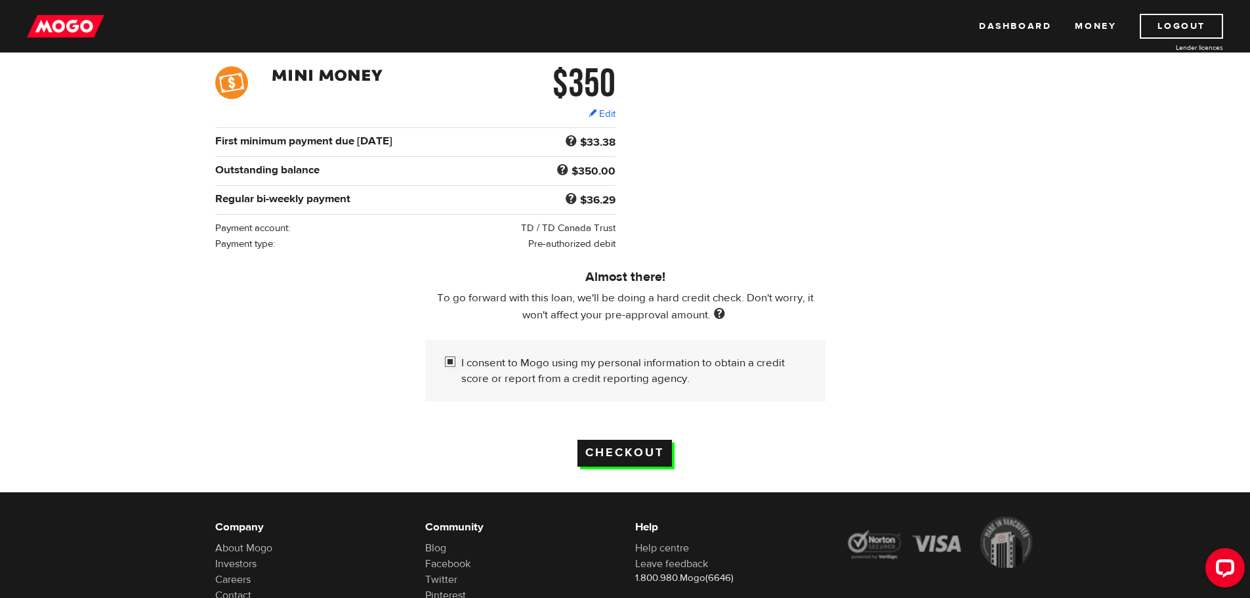
click at [627, 441] on input "Checkout" at bounding box center [624, 453] width 94 height 27
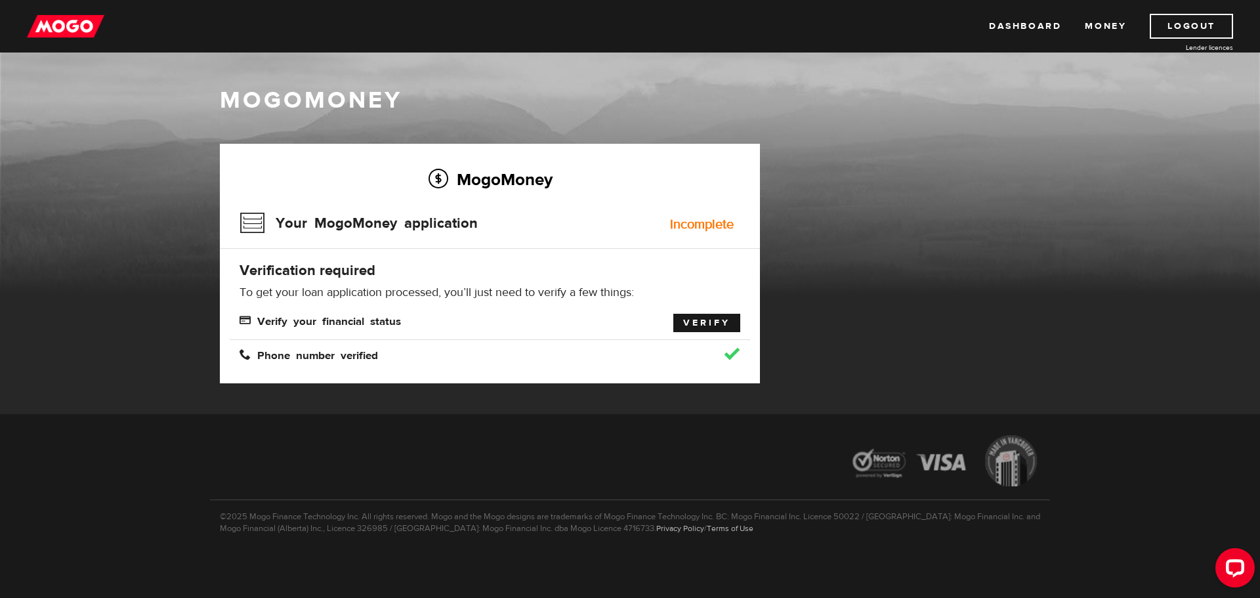
click at [695, 319] on link "Verify" at bounding box center [706, 323] width 67 height 18
